Goal: Information Seeking & Learning: Find specific fact

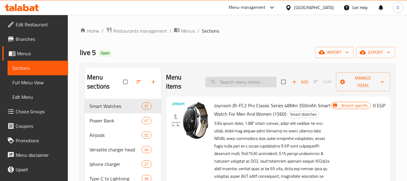
click at [250, 81] on input "search" at bounding box center [241, 82] width 71 height 11
paste input "Borofone Power Bank With A Capacity Of 22.5 [PERSON_NAME], PD20 [PERSON_NAME], …"
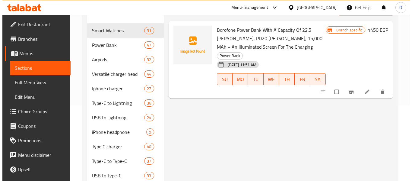
scroll to position [30, 0]
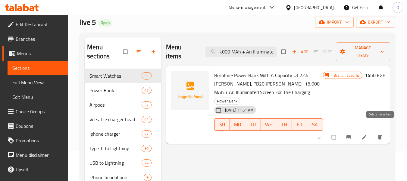
type input "Borofone Power Bank With A Capacity Of 22.5 [PERSON_NAME], PD20 [PERSON_NAME], …"
click at [381, 135] on icon "delete" at bounding box center [380, 137] width 4 height 5
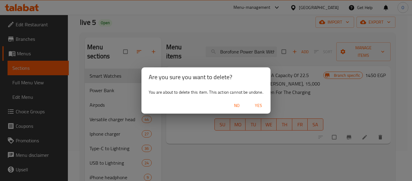
click at [258, 107] on span "Yes" at bounding box center [258, 106] width 14 height 8
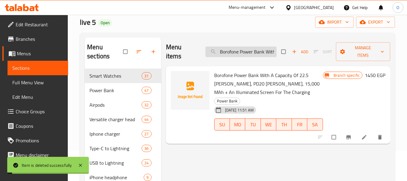
click at [242, 57] on input "Borofone Power Bank With A Capacity Of 22.5 [PERSON_NAME], PD20 [PERSON_NAME], …" at bounding box center [241, 51] width 71 height 11
paste input "Power Bank With A Capacity Of 22.5 [PERSON_NAME], PD20 [PERSON_NAME], 15,000 MA…"
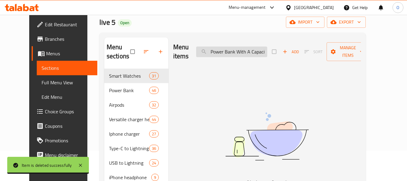
click at [258, 50] on input "Power Bank With A Capacity Of 22.5 [PERSON_NAME], PD20 [PERSON_NAME], 15,000 M" at bounding box center [231, 51] width 71 height 11
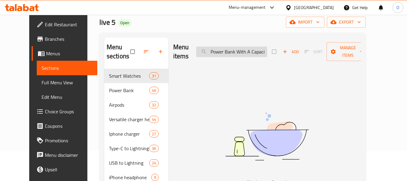
click at [258, 50] on input "Power Bank With A Capacity Of 22.5 [PERSON_NAME], PD20 [PERSON_NAME], 15,000 M" at bounding box center [231, 51] width 71 height 11
paste input "Power Bank With A Capacity Of 22.5 [PERSON_NAME], PD20 [PERSON_NAME], 15,000 MA…"
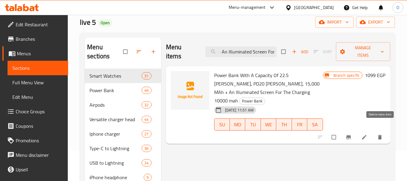
type input "Power Bank With A Capacity Of 22.5 [PERSON_NAME], PD20 [PERSON_NAME], 15,000 MA…"
click at [382, 134] on icon "delete" at bounding box center [380, 137] width 6 height 6
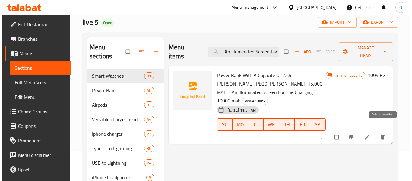
scroll to position [0, 0]
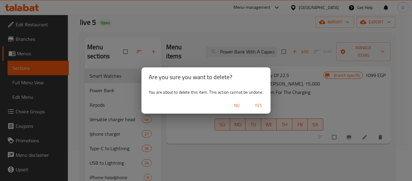
click at [256, 105] on span "Yes" at bounding box center [258, 106] width 14 height 8
